Goal: Task Accomplishment & Management: Manage account settings

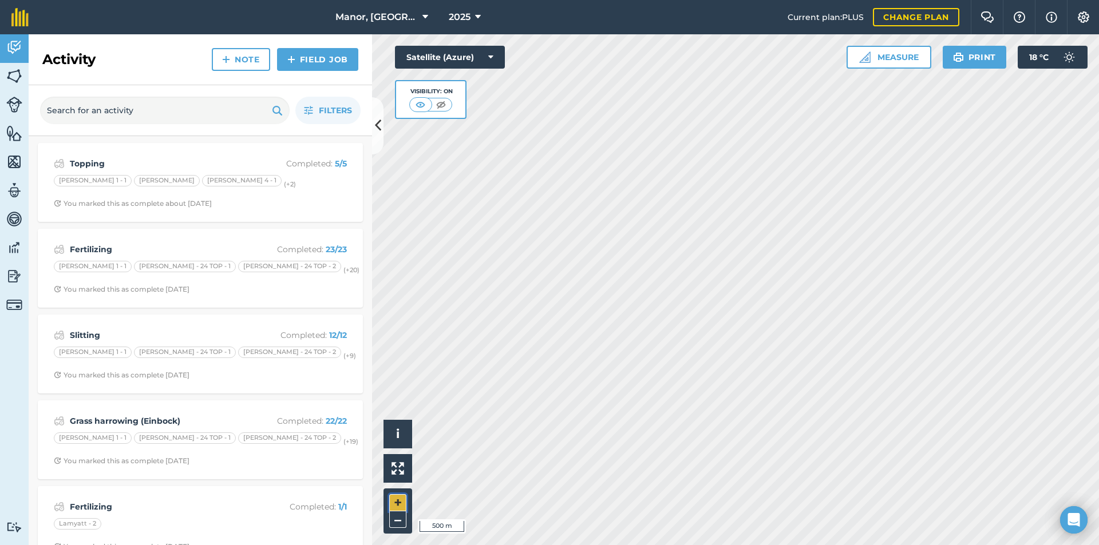
click at [394, 504] on button "+" at bounding box center [397, 502] width 17 height 17
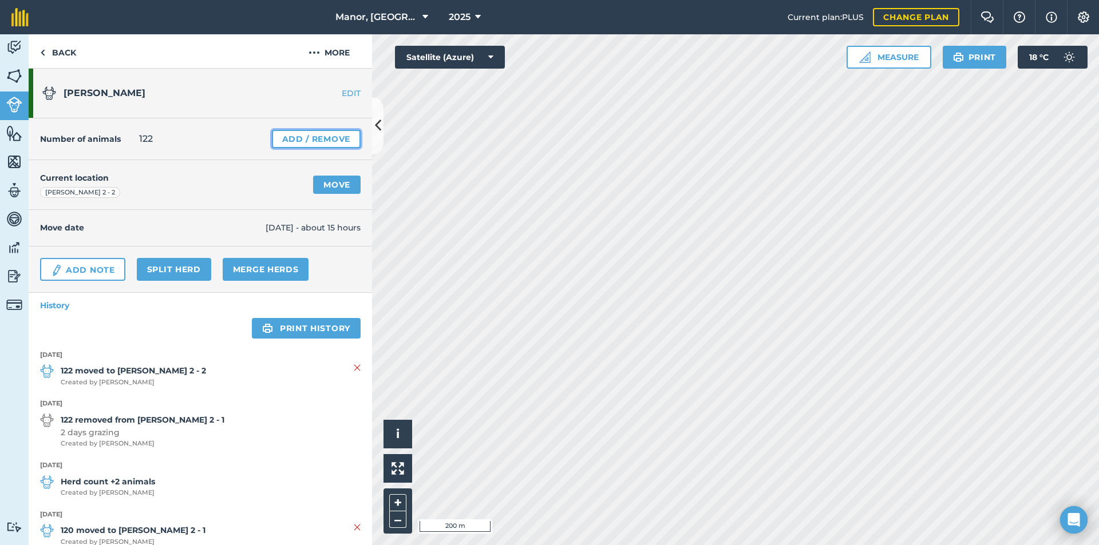
click at [278, 145] on link "Add / Remove" at bounding box center [316, 139] width 89 height 18
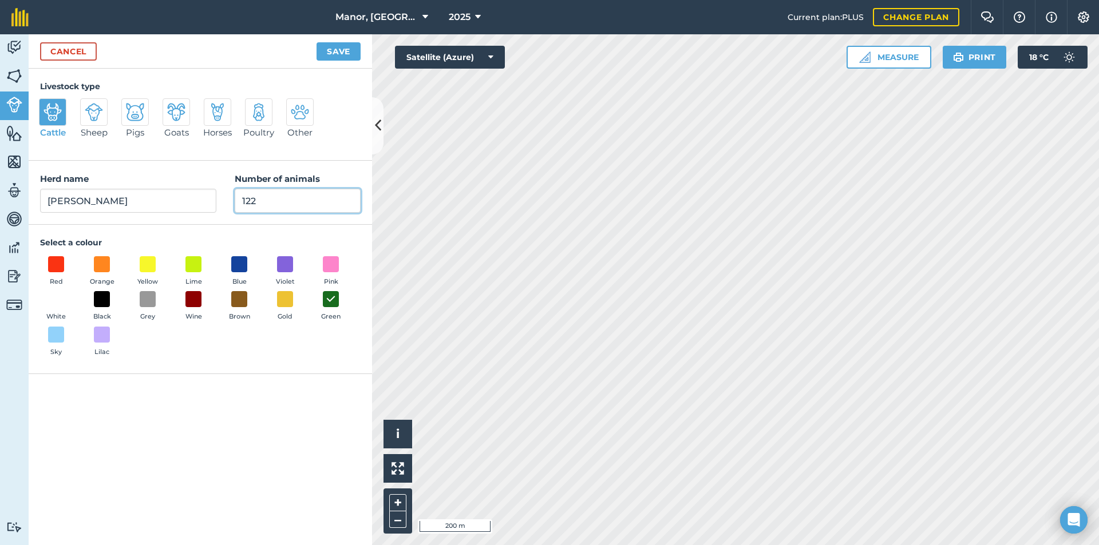
drag, startPoint x: 268, startPoint y: 203, endPoint x: 196, endPoint y: 199, distance: 71.7
click at [196, 199] on div "Herd name [PERSON_NAME] milkers Number of animals 122" at bounding box center [200, 193] width 343 height 64
type input "115"
click at [343, 55] on button "Save" at bounding box center [338, 51] width 44 height 18
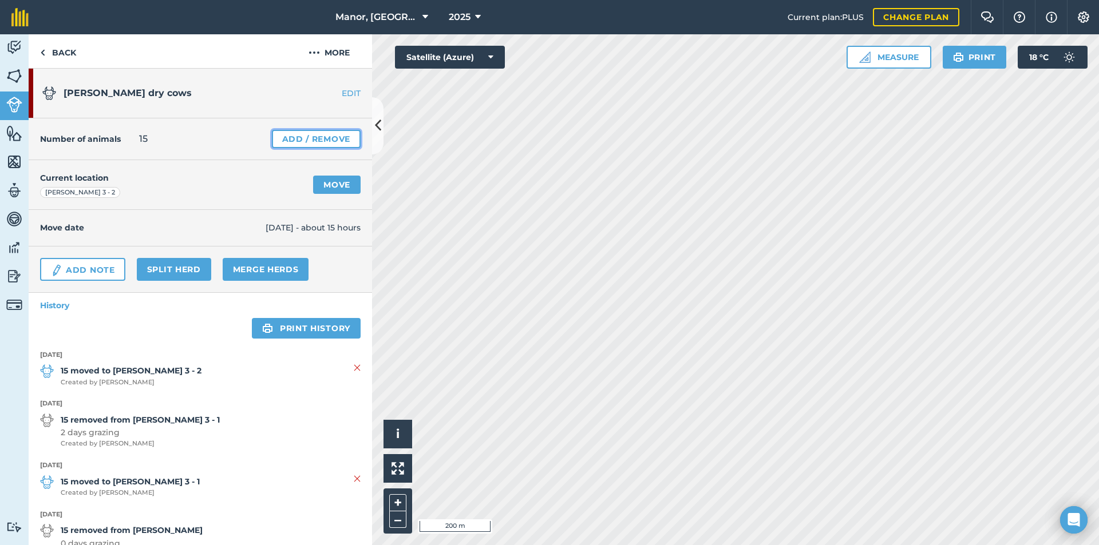
click at [329, 141] on link "Add / Remove" at bounding box center [316, 139] width 89 height 18
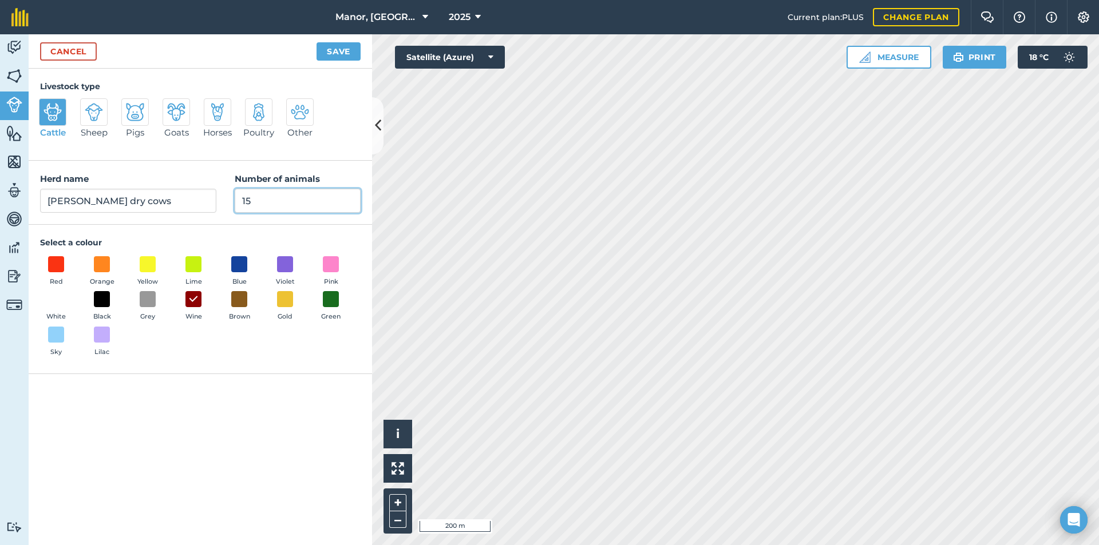
drag, startPoint x: 282, startPoint y: 204, endPoint x: 219, endPoint y: 193, distance: 64.0
click at [219, 193] on div "Herd name [PERSON_NAME] dry cows Number of animals 15" at bounding box center [200, 193] width 343 height 64
type input "21"
click at [334, 53] on button "Save" at bounding box center [338, 51] width 44 height 18
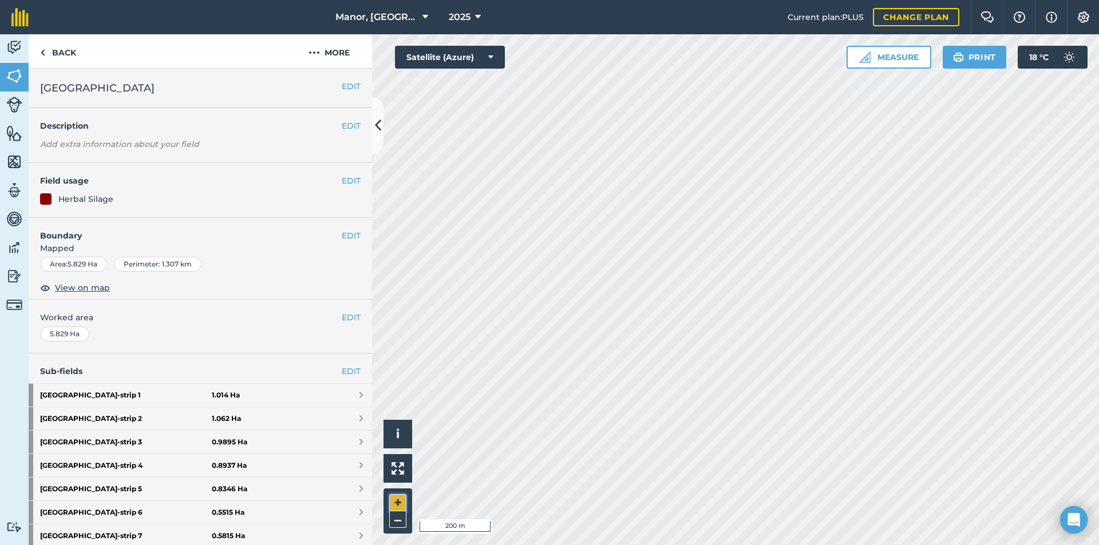
click at [402, 502] on button "+" at bounding box center [397, 502] width 17 height 17
click at [403, 500] on button "+" at bounding box center [397, 502] width 17 height 17
click at [392, 505] on button "+" at bounding box center [397, 502] width 17 height 17
click at [401, 504] on button "+" at bounding box center [397, 502] width 17 height 17
